Goal: Transaction & Acquisition: Obtain resource

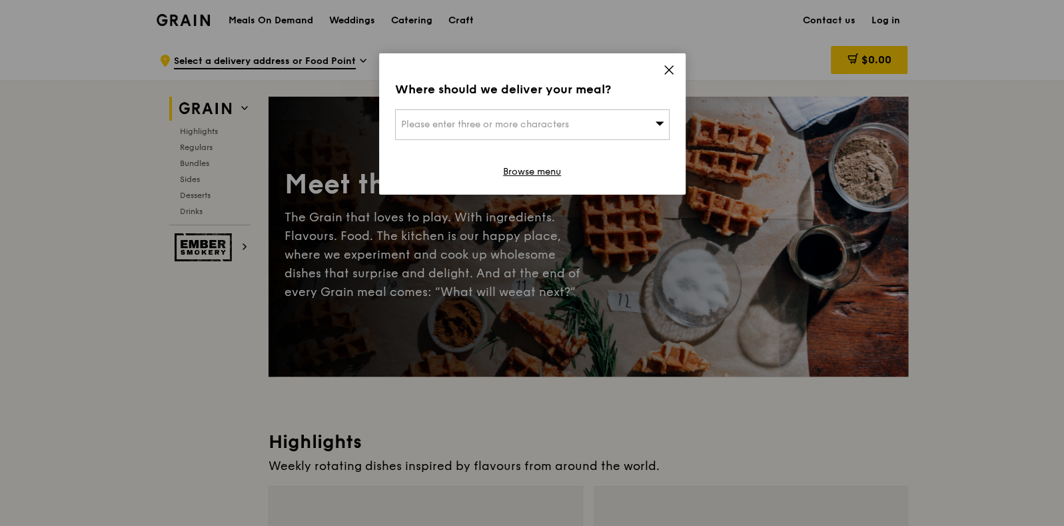
click at [671, 64] on icon at bounding box center [669, 70] width 12 height 12
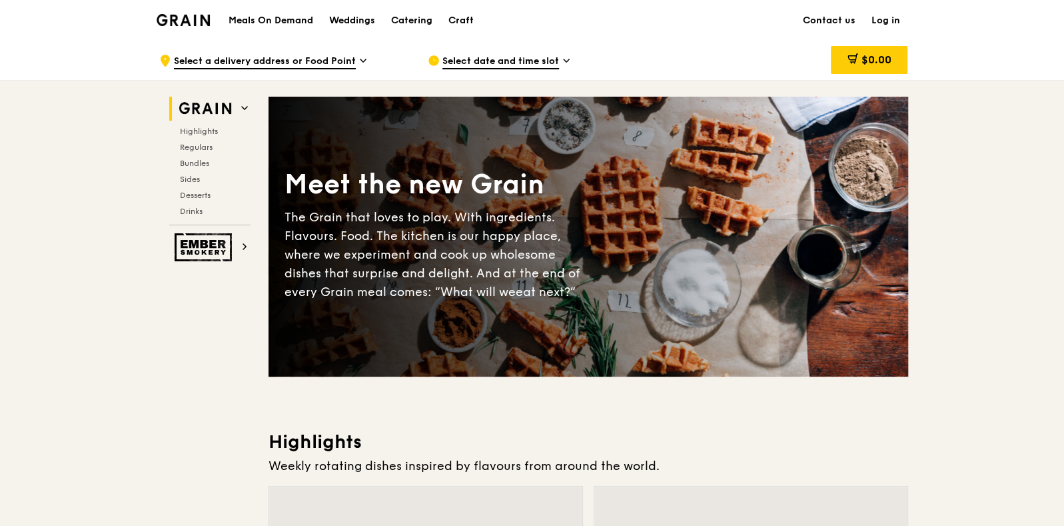
click at [260, 12] on div "Meals On Demand Weddings Catering Craft" at bounding box center [351, 20] width 261 height 41
click at [285, 23] on h1 "Meals On Demand" at bounding box center [271, 20] width 85 height 13
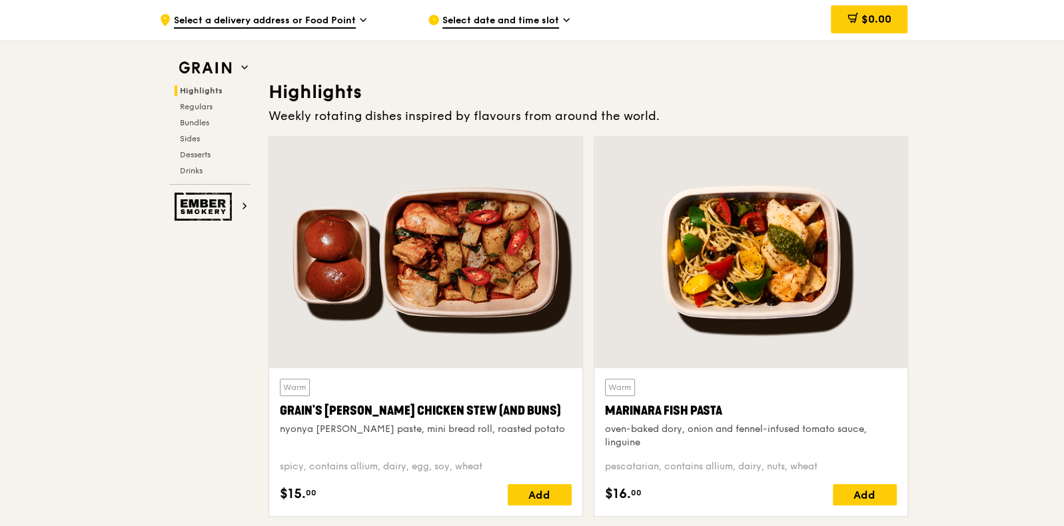
scroll to position [332, 0]
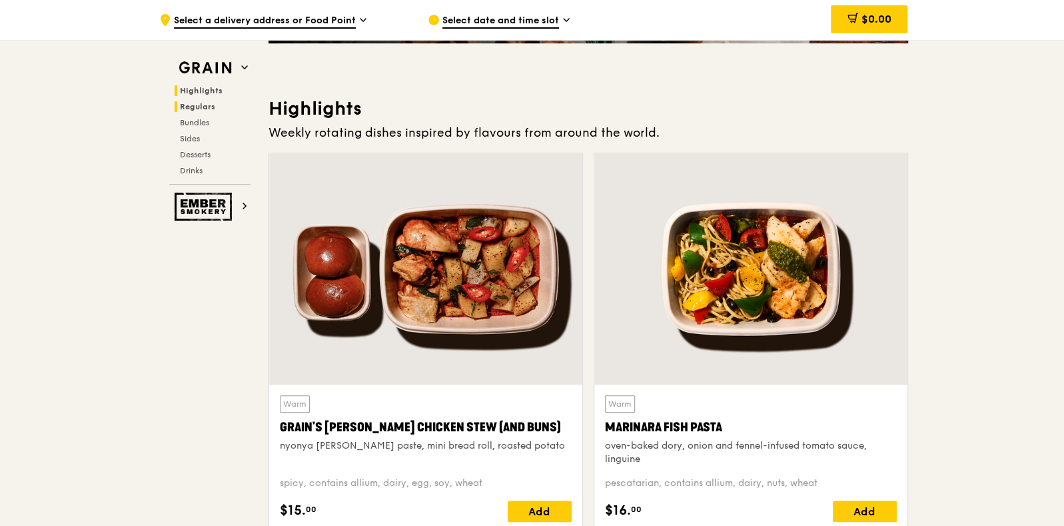
click at [187, 109] on span "Regulars" at bounding box center [197, 106] width 35 height 9
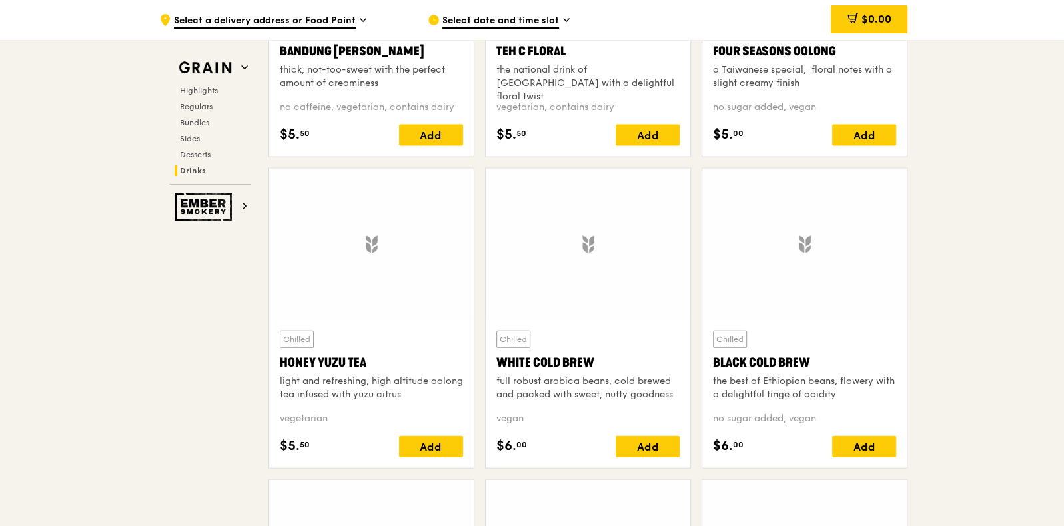
scroll to position [4706, 0]
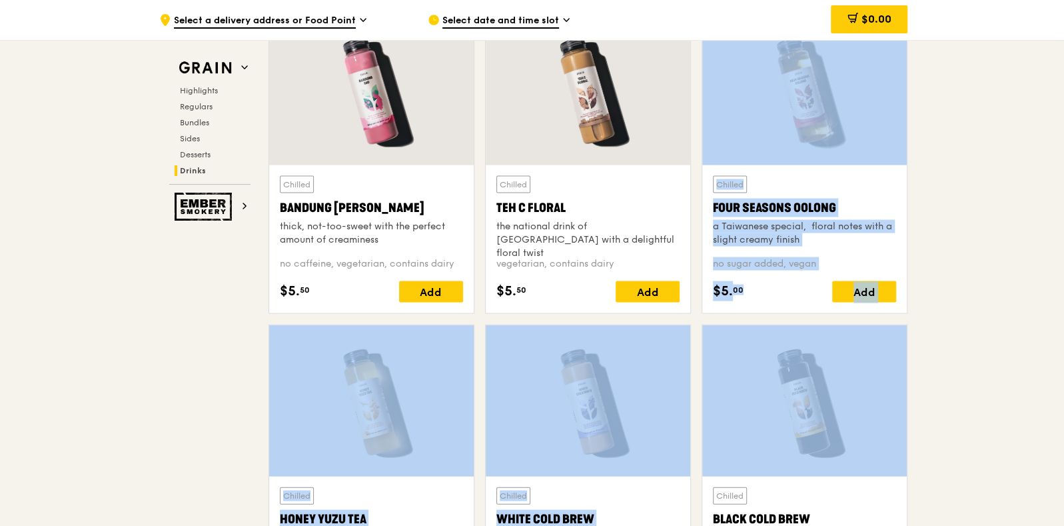
drag, startPoint x: 1063, startPoint y: 426, endPoint x: 1012, endPoint y: 123, distance: 307.3
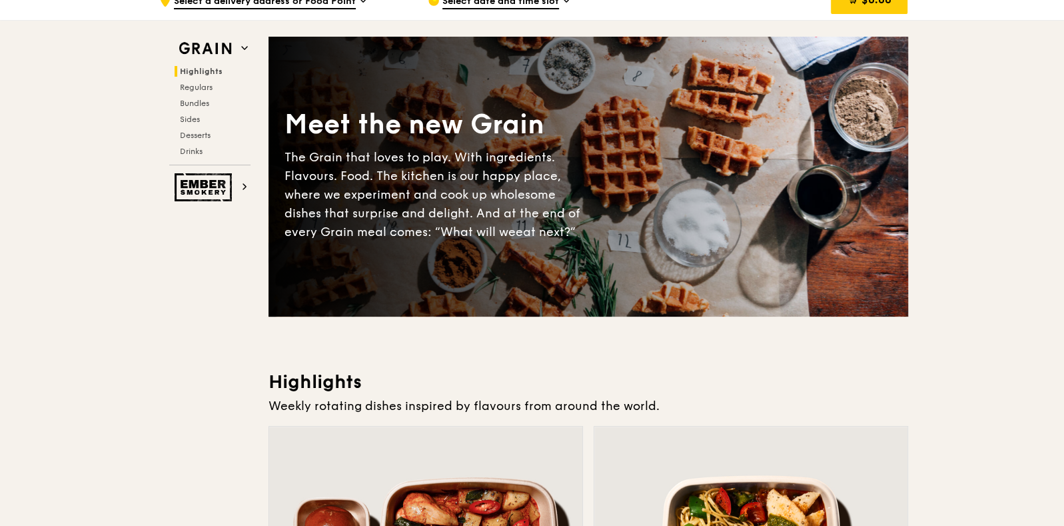
scroll to position [0, 0]
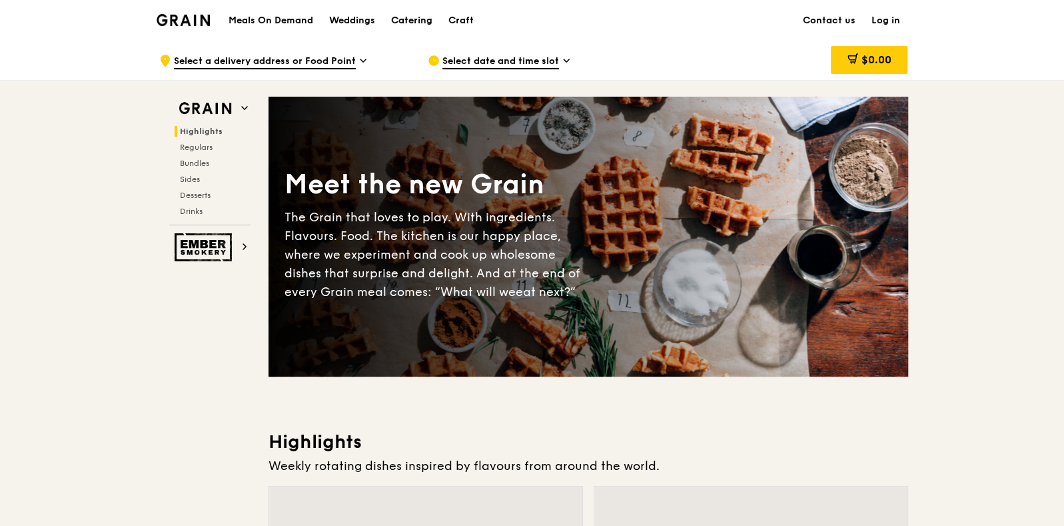
click at [430, 17] on div "Catering" at bounding box center [411, 21] width 41 height 40
click at [180, 25] on img at bounding box center [184, 20] width 54 height 12
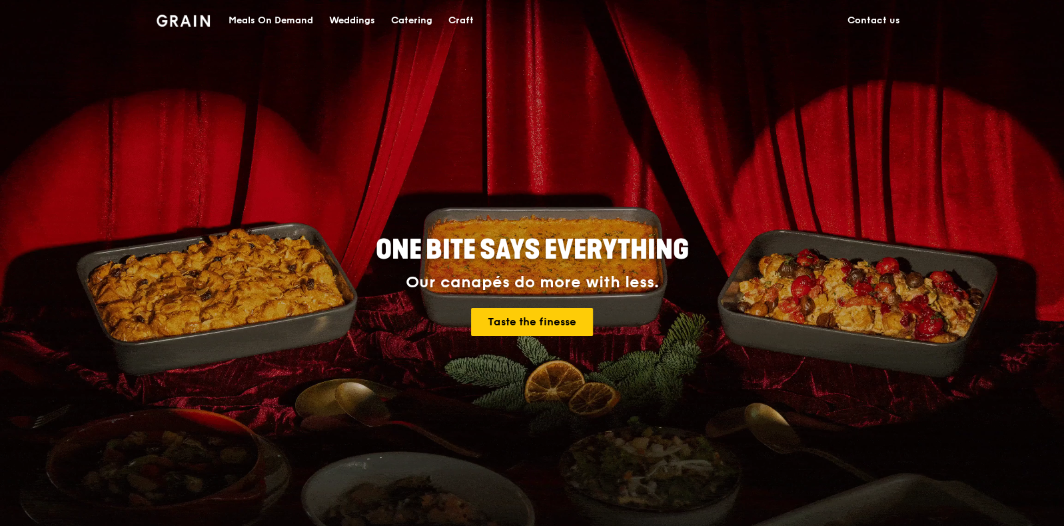
click at [417, 21] on div "Catering" at bounding box center [411, 21] width 41 height 40
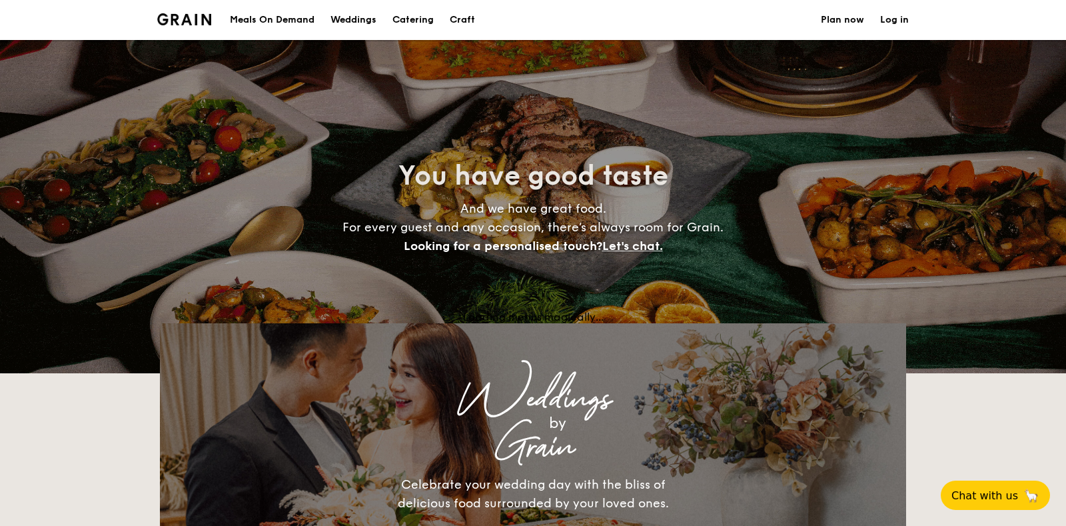
select select
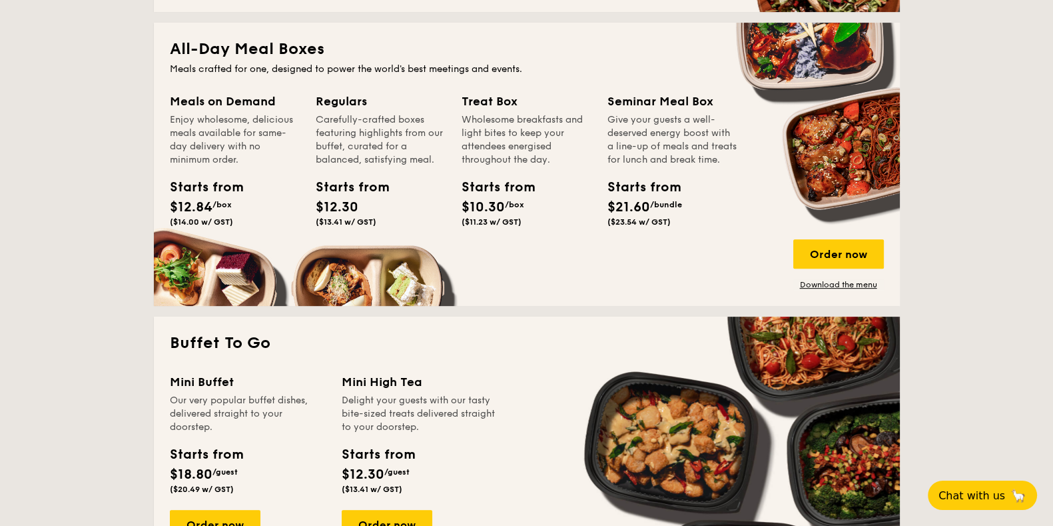
scroll to position [582, 0]
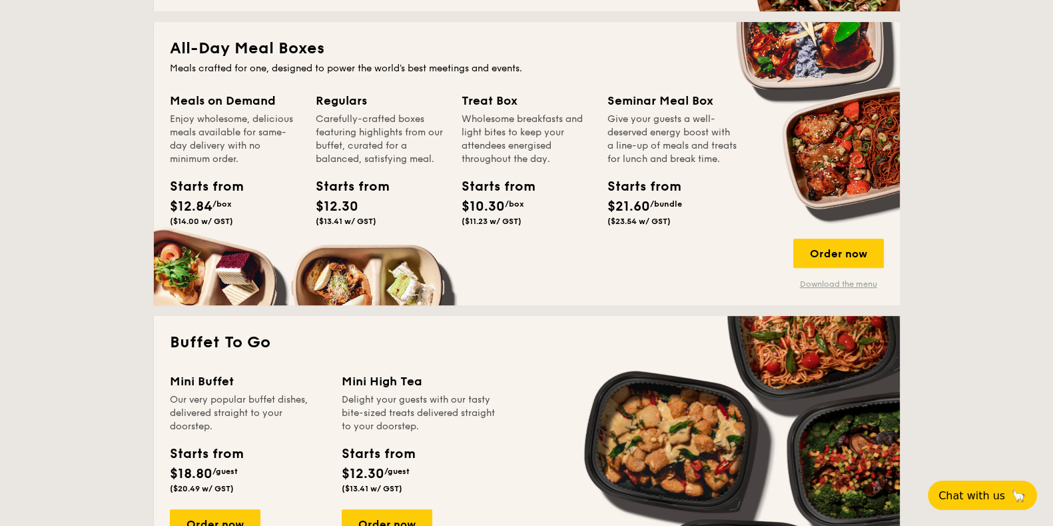
click at [849, 280] on link "Download the menu" at bounding box center [838, 283] width 91 height 11
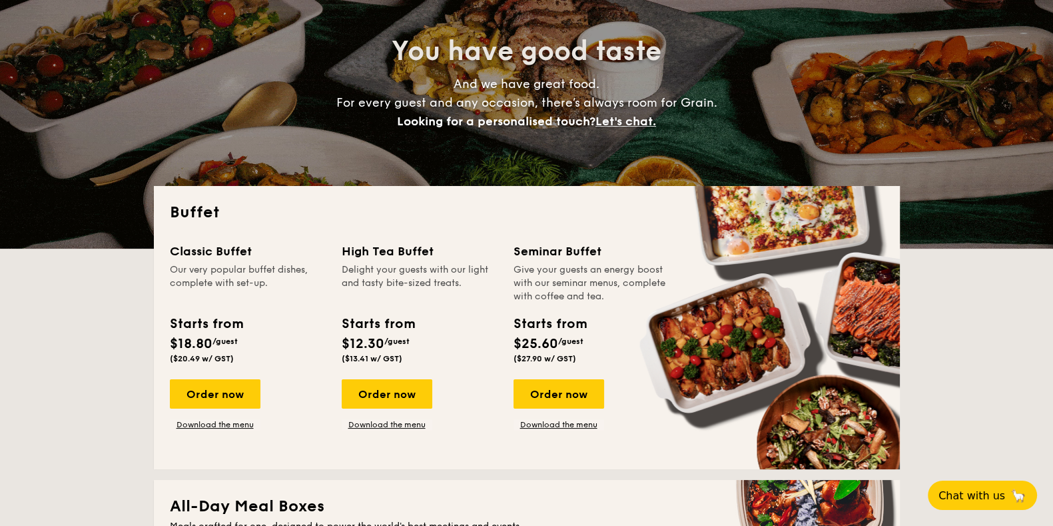
scroll to position [0, 0]
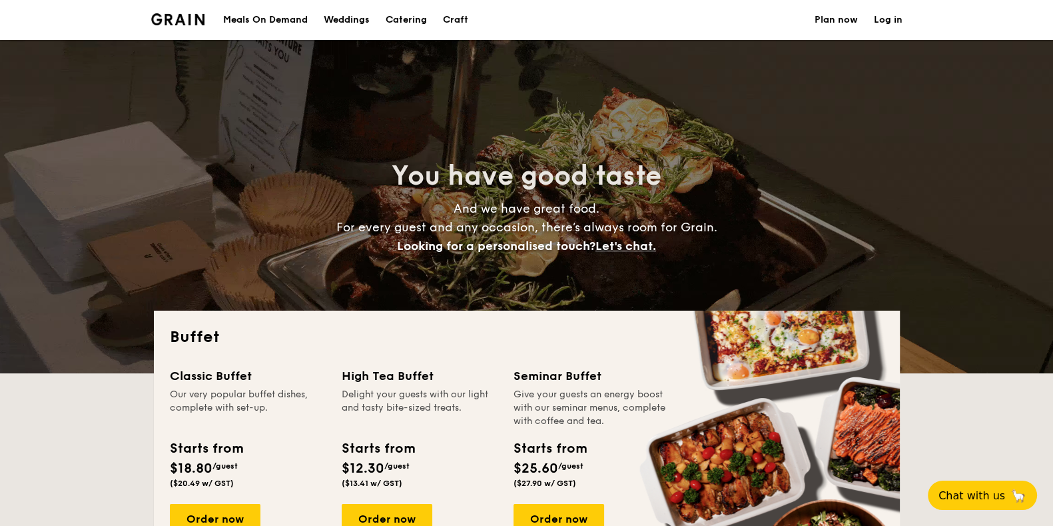
click at [266, 21] on div "Meals On Demand" at bounding box center [265, 20] width 85 height 40
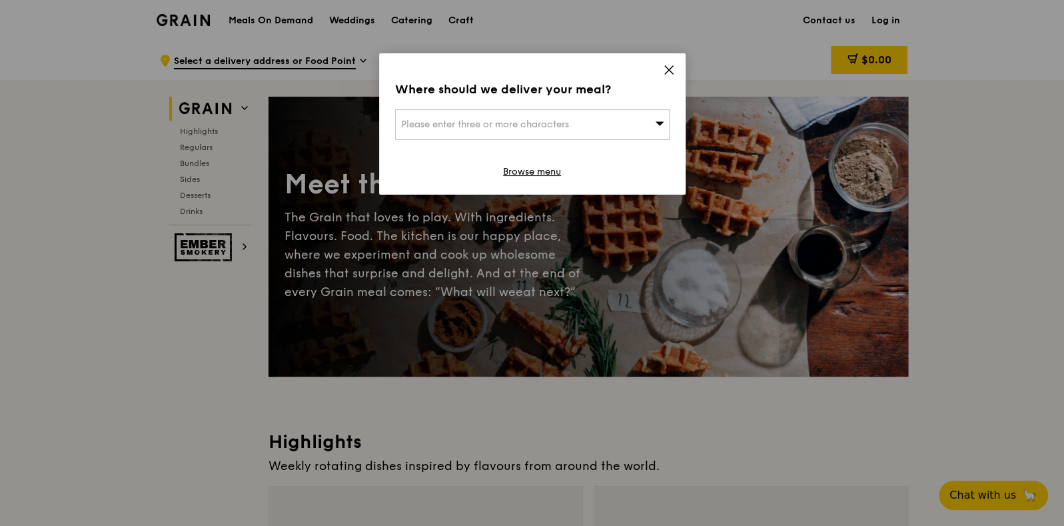
click at [666, 67] on icon at bounding box center [669, 70] width 8 height 8
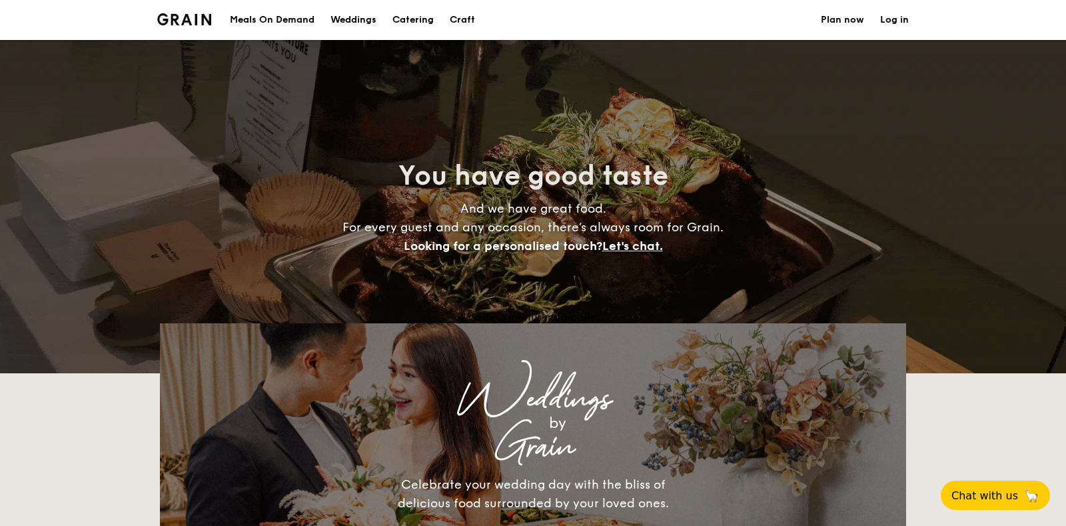
select select
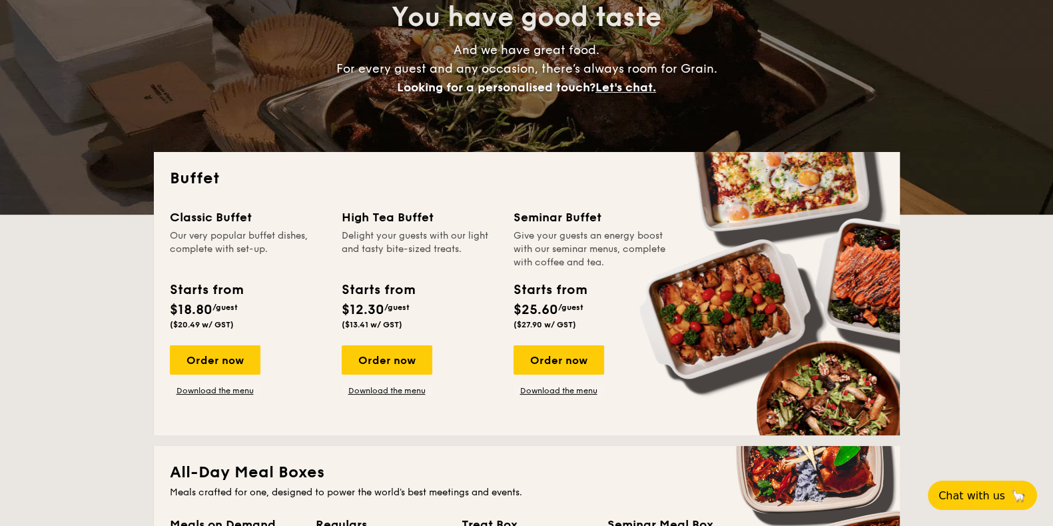
scroll to position [166, 0]
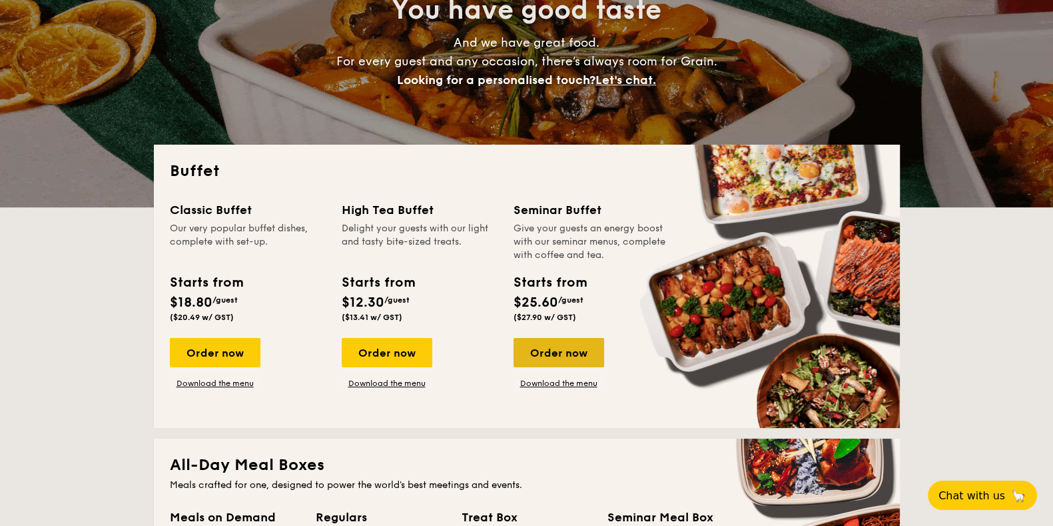
click at [564, 353] on div "Order now" at bounding box center [559, 352] width 91 height 29
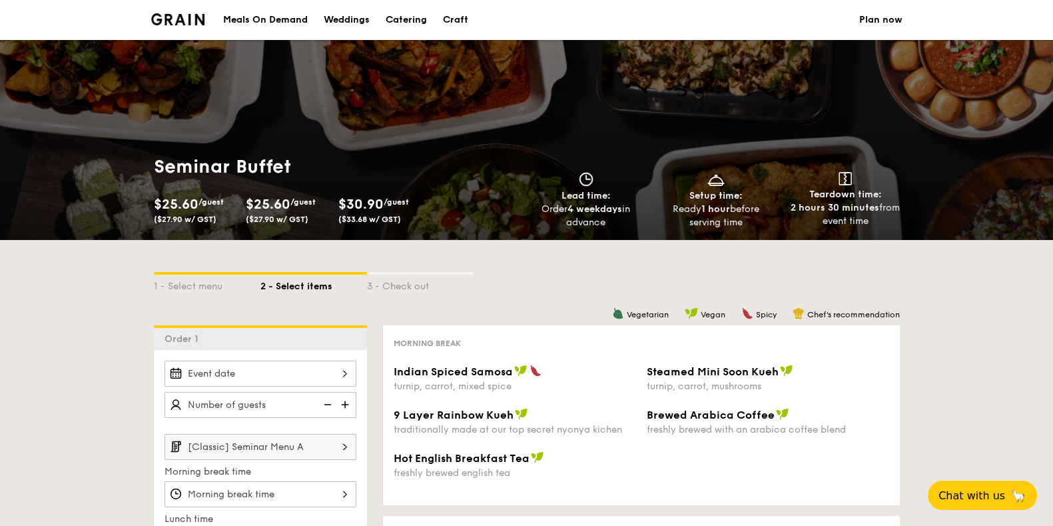
select select
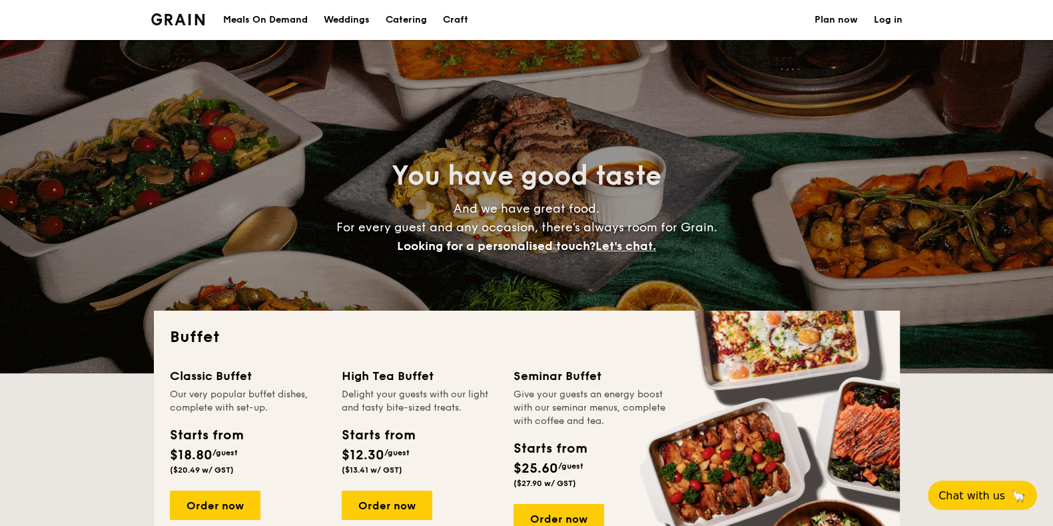
scroll to position [166, 0]
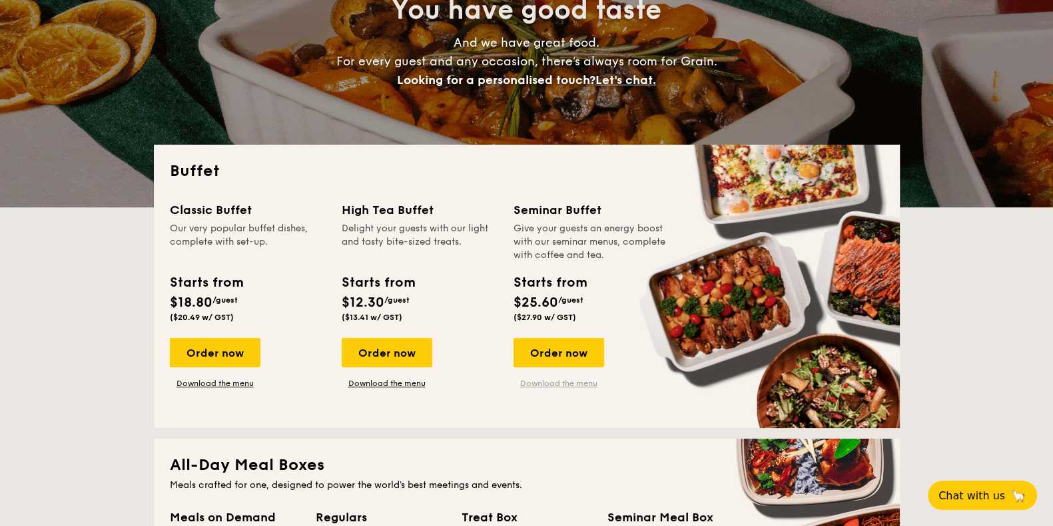
click at [562, 386] on link "Download the menu" at bounding box center [559, 383] width 91 height 11
